Goal: Find specific page/section

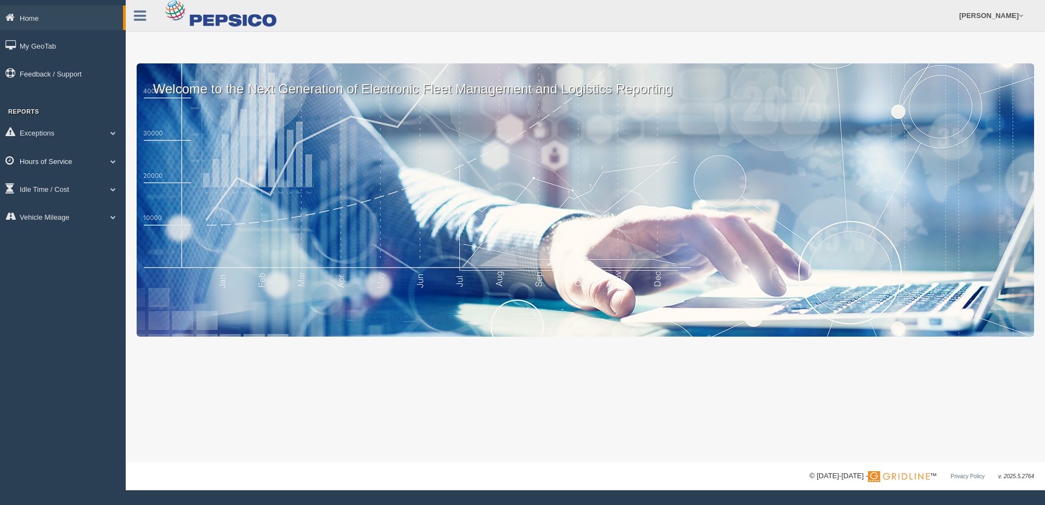
click at [78, 165] on link "Hours of Service" at bounding box center [63, 161] width 126 height 25
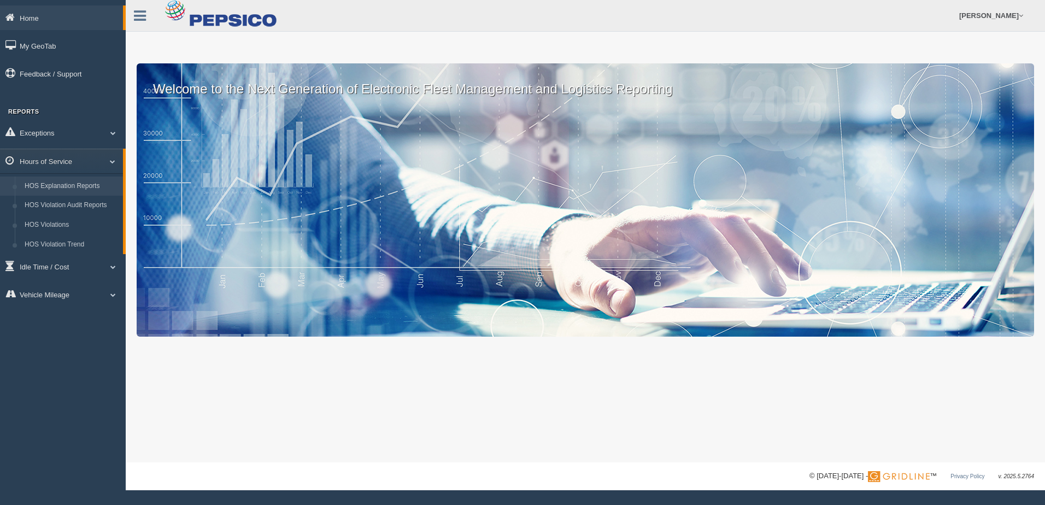
click at [75, 183] on link "HOS Explanation Reports" at bounding box center [71, 187] width 103 height 20
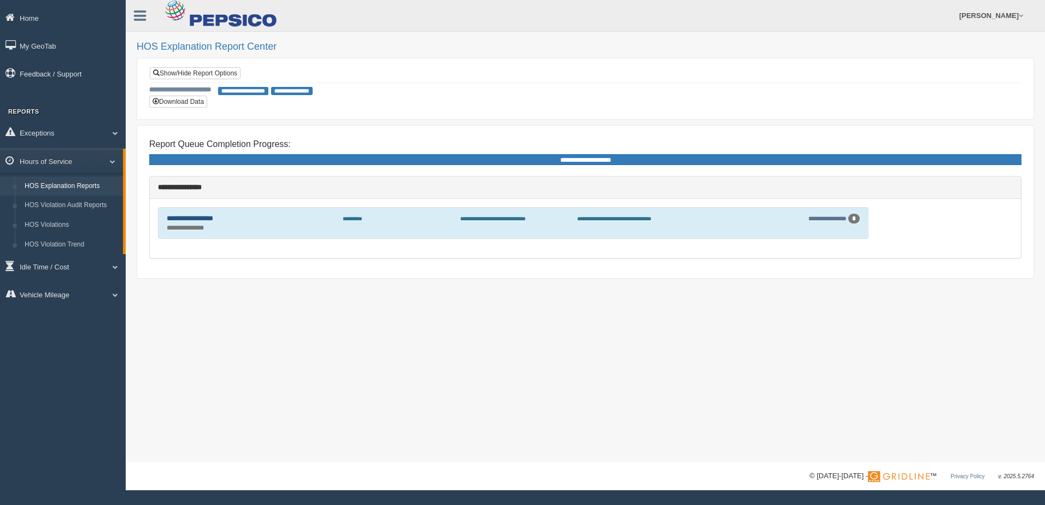
click at [197, 219] on link "**********" at bounding box center [190, 218] width 46 height 7
